Goal: Entertainment & Leisure: Browse casually

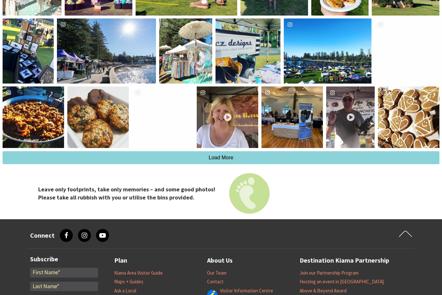
scroll to position [1270, 0]
click at [108, 142] on div "3beesbakery" at bounding box center [97, 116] width 61 height 61
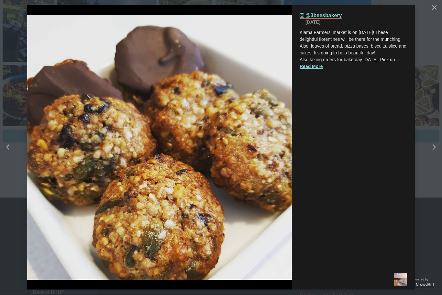
scroll to position [1292, 0]
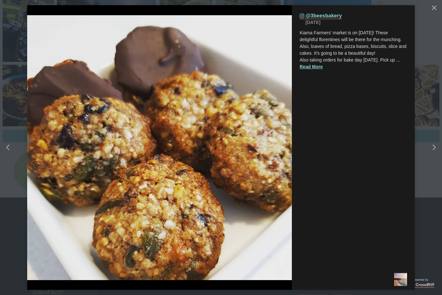
click at [430, 149] on div "Right" at bounding box center [432, 148] width 8 height 6
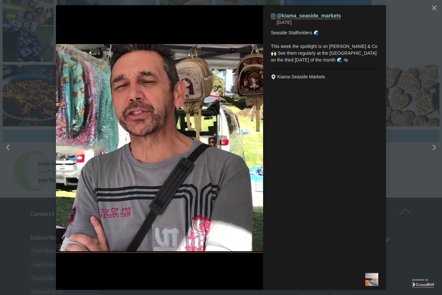
click at [434, 149] on icon "chevron right icon" at bounding box center [434, 148] width 3 height 6
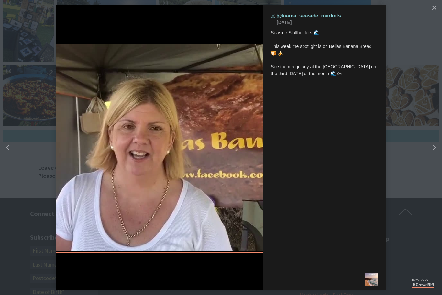
click at [436, 140] on div "Right" at bounding box center [440, 148] width 26 height 26
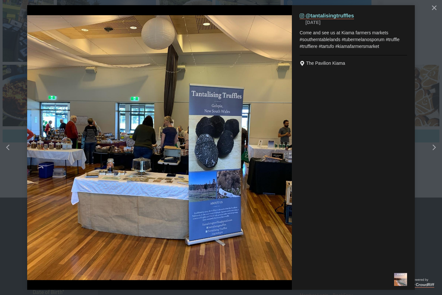
click at [432, 143] on div "Right" at bounding box center [440, 148] width 26 height 26
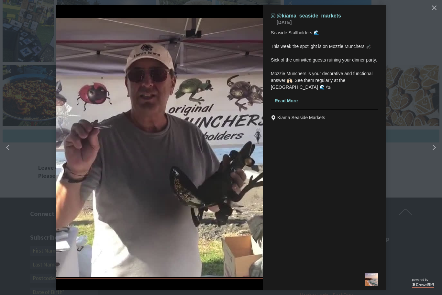
click at [432, 145] on div "Right" at bounding box center [432, 148] width 8 height 6
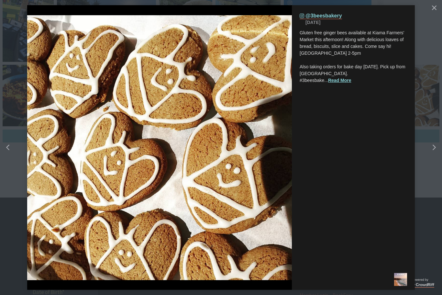
click at [433, 147] on icon "Right" at bounding box center [434, 148] width 3 height 6
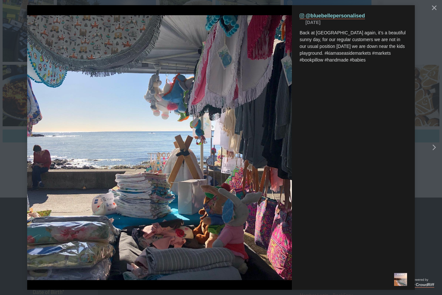
click at [433, 146] on icon "Right" at bounding box center [434, 148] width 3 height 6
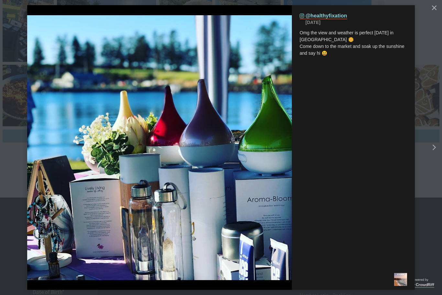
click at [431, 149] on div "Right" at bounding box center [432, 148] width 8 height 6
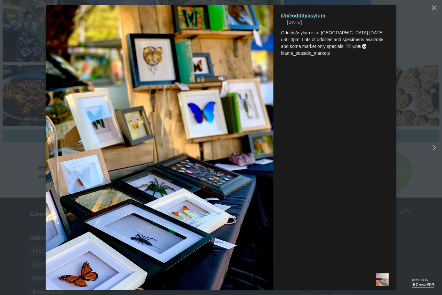
click at [433, 149] on icon "Right" at bounding box center [434, 148] width 3 height 6
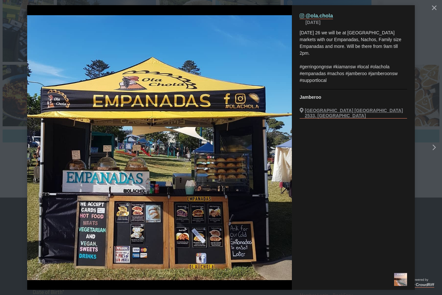
click at [435, 146] on icon "Right" at bounding box center [434, 148] width 3 height 6
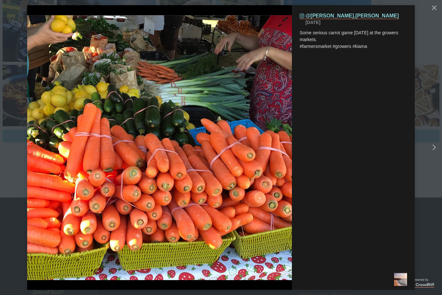
click at [435, 147] on icon "Right" at bounding box center [434, 148] width 3 height 6
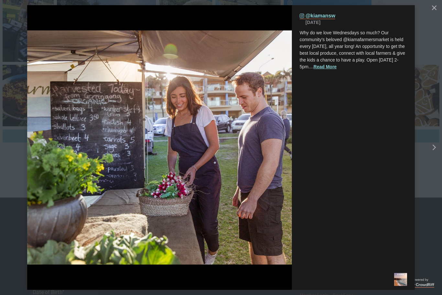
click at [436, 144] on div "Right" at bounding box center [440, 148] width 26 height 26
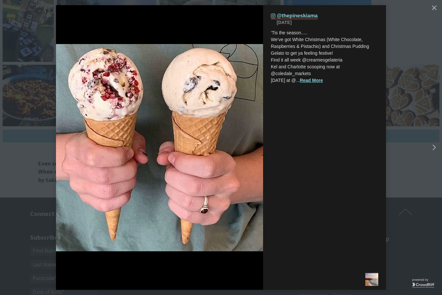
click at [431, 147] on div "Right" at bounding box center [432, 148] width 8 height 6
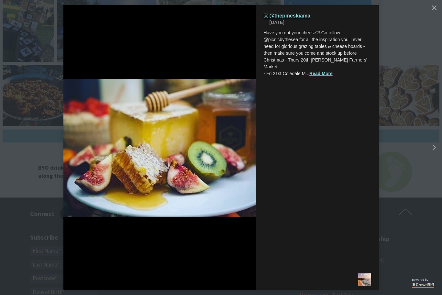
click at [432, 151] on div "Right" at bounding box center [440, 148] width 26 height 26
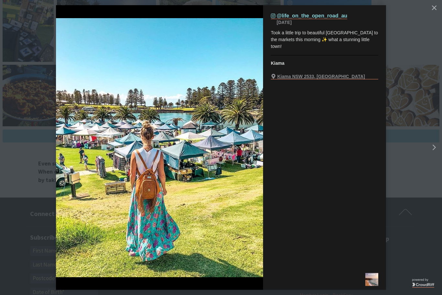
click at [433, 147] on icon "Right" at bounding box center [434, 148] width 3 height 6
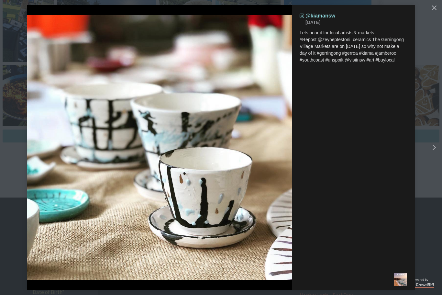
click at [434, 149] on icon "chevron right icon" at bounding box center [434, 148] width 3 height 6
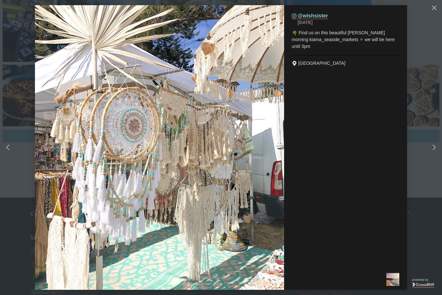
click at [434, 148] on icon "Right" at bounding box center [434, 148] width 3 height 6
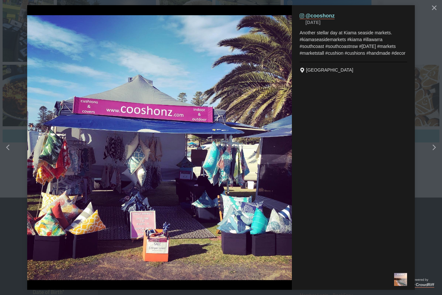
click at [434, 148] on icon "chevron right icon" at bounding box center [434, 148] width 3 height 6
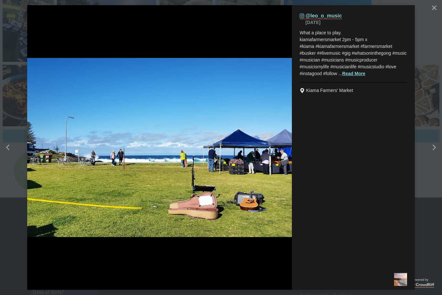
click at [436, 147] on div "Right" at bounding box center [440, 148] width 26 height 26
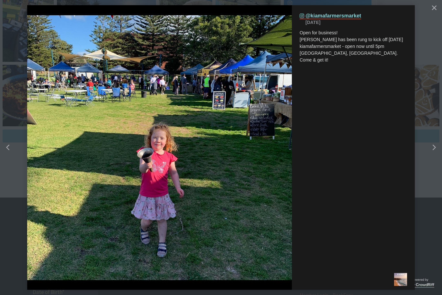
click at [435, 146] on icon "Right" at bounding box center [434, 148] width 3 height 6
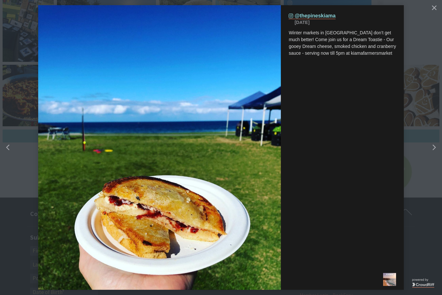
click at [429, 154] on div "Right" at bounding box center [440, 148] width 26 height 26
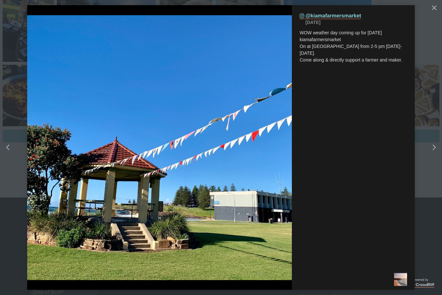
click at [431, 146] on div "Right" at bounding box center [432, 148] width 8 height 6
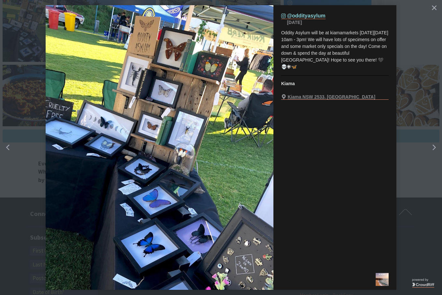
click at [433, 148] on icon "Right" at bounding box center [434, 148] width 3 height 6
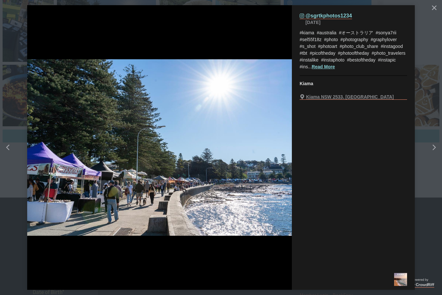
click at [428, 146] on div "Right" at bounding box center [432, 148] width 8 height 6
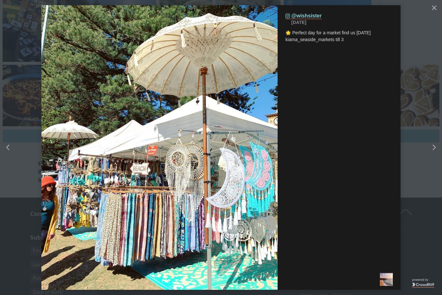
click at [431, 147] on div "Right" at bounding box center [432, 148] width 8 height 6
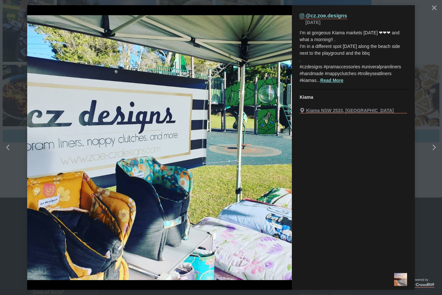
click at [433, 148] on icon "Right" at bounding box center [434, 148] width 3 height 6
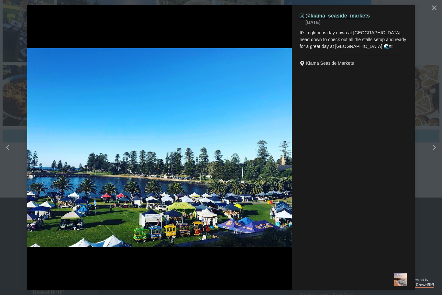
click at [430, 152] on div "Right" at bounding box center [440, 148] width 26 height 26
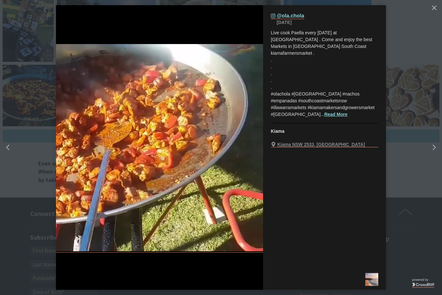
click at [430, 147] on div "Right" at bounding box center [432, 148] width 8 height 6
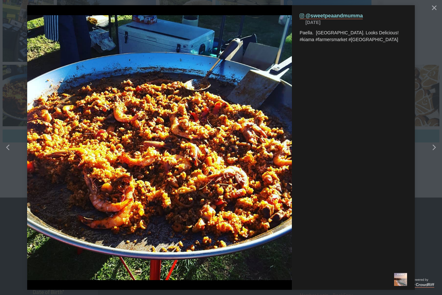
click at [431, 148] on div "Right" at bounding box center [432, 148] width 8 height 6
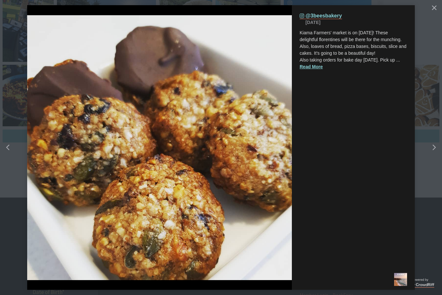
click at [433, 148] on icon "Right" at bounding box center [434, 148] width 3 height 6
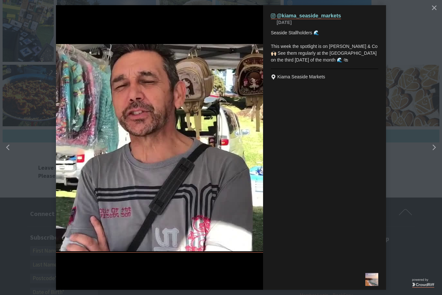
click at [429, 9] on button "Close" at bounding box center [434, 8] width 12 height 12
